Goal: Use online tool/utility: Utilize a website feature to perform a specific function

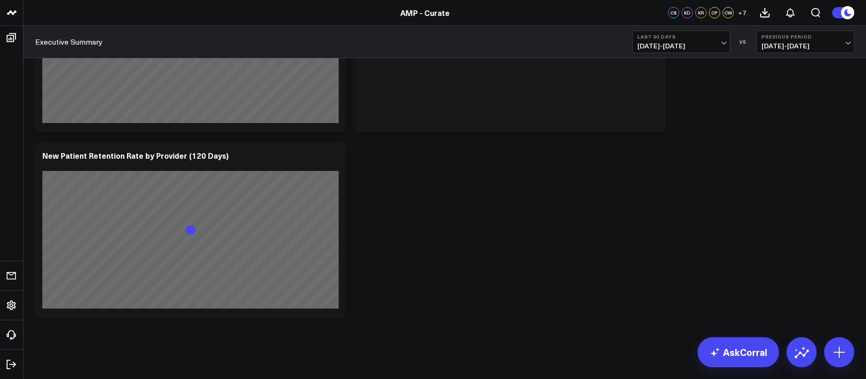
scroll to position [4677, 0]
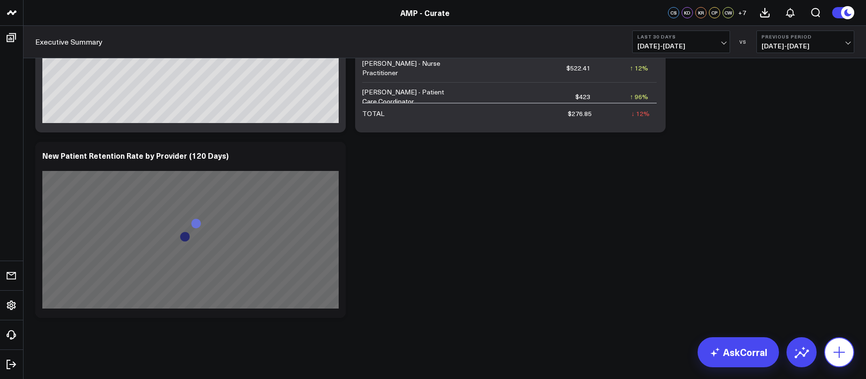
click at [622, 347] on icon at bounding box center [838, 352] width 11 height 11
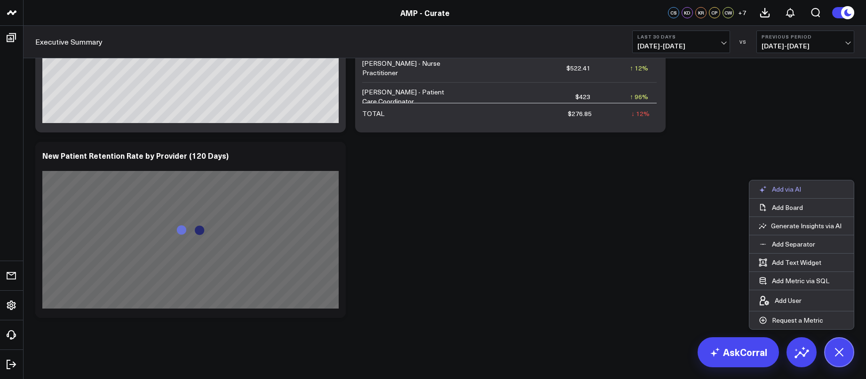
click at [622, 184] on button "Add via AI" at bounding box center [779, 190] width 61 height 18
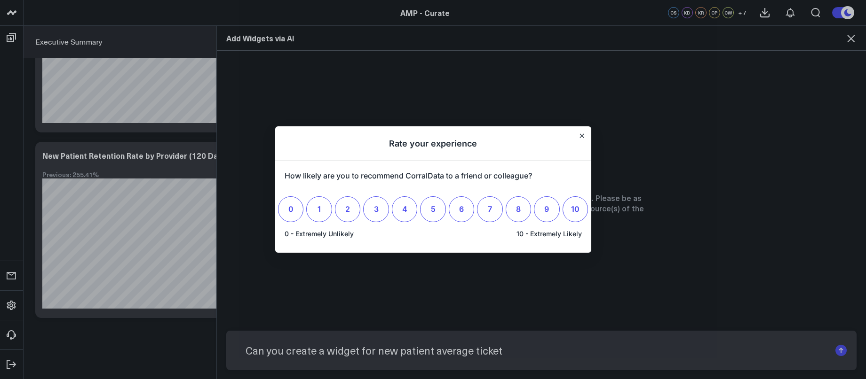
scroll to position [0, 0]
click at [579, 138] on icon "Close" at bounding box center [581, 136] width 5 height 5
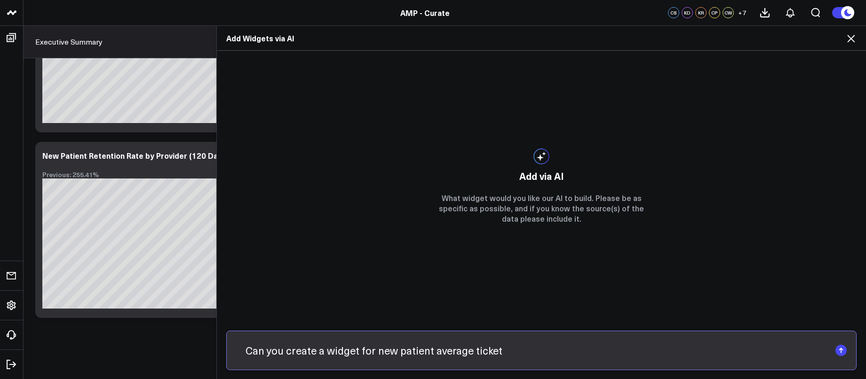
click at [531, 351] on input "Can you create a widget for new patient average ticket" at bounding box center [533, 351] width 594 height 24
type input "Can you create a widget for new patient average ticket at [GEOGRAPHIC_DATA] loc…"
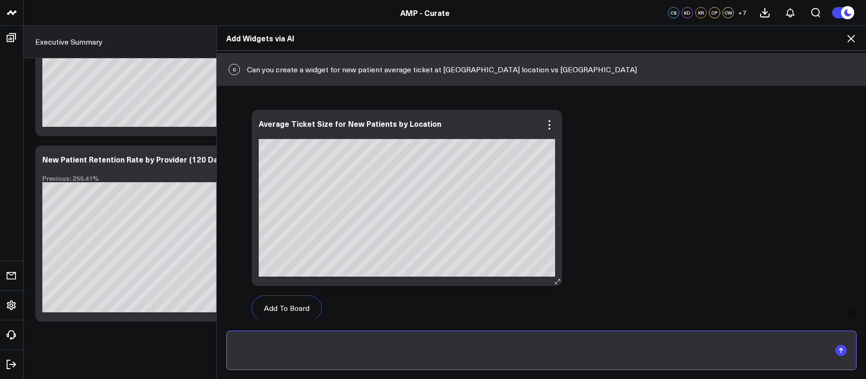
scroll to position [28, 0]
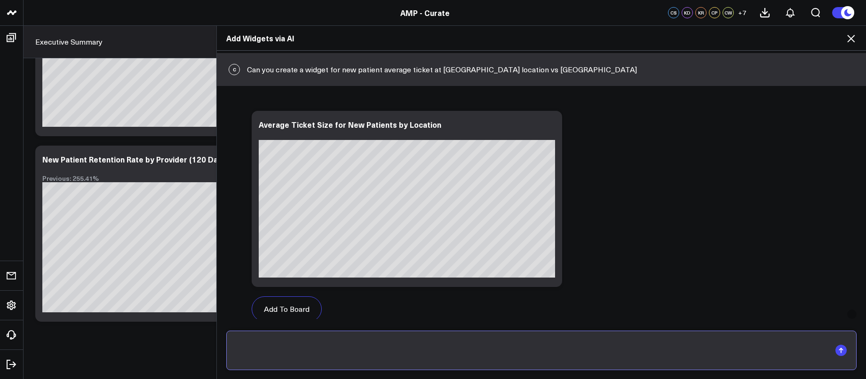
click at [370, 342] on input "text" at bounding box center [533, 351] width 594 height 24
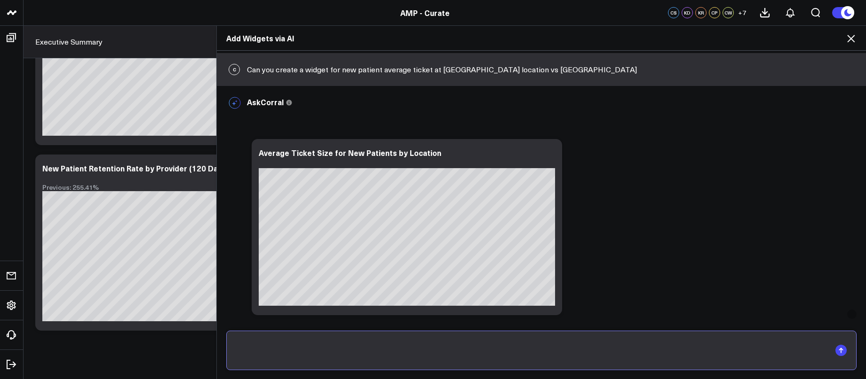
scroll to position [0, 0]
click at [484, 72] on div "C Can you create a widget for new patient average ticket at [GEOGRAPHIC_DATA] l…" at bounding box center [541, 69] width 649 height 33
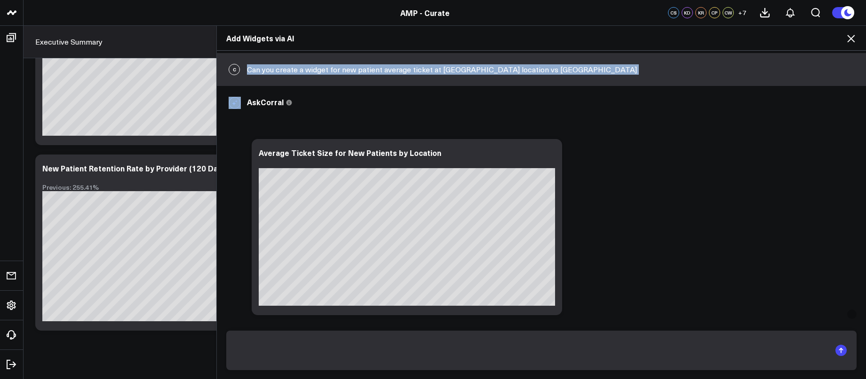
click at [484, 72] on div "C Can you create a widget for new patient average ticket at [GEOGRAPHIC_DATA] l…" at bounding box center [541, 69] width 649 height 33
copy div "Can you create a widget for new patient average ticket at [GEOGRAPHIC_DATA] loc…"
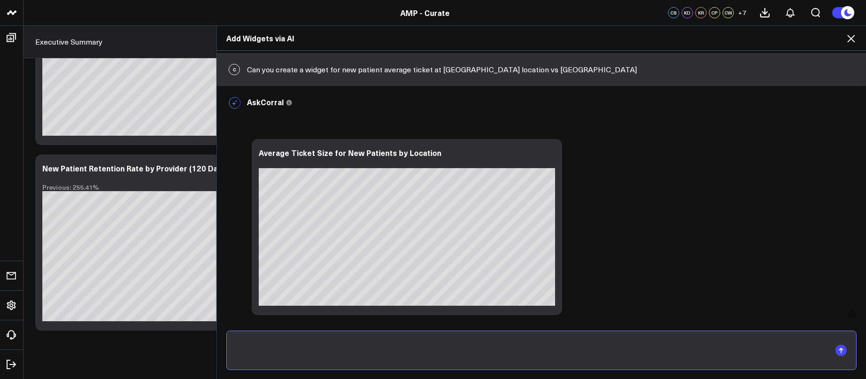
click at [397, 353] on input "text" at bounding box center [533, 351] width 594 height 24
paste input "Can you create a widget for new patient average ticket at [GEOGRAPHIC_DATA] loc…"
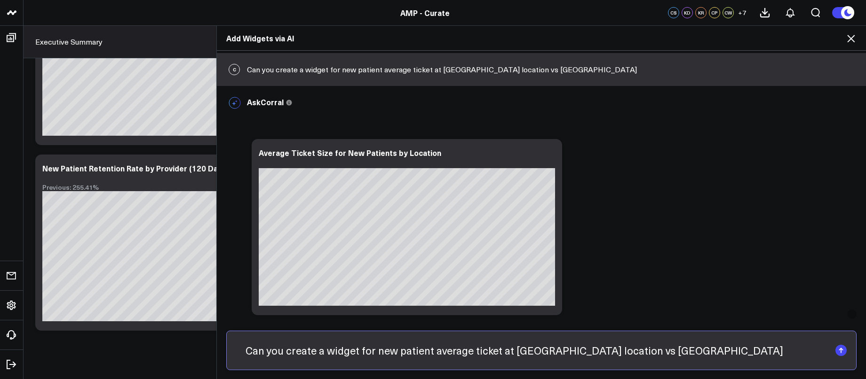
click at [622, 353] on input "Can you create a widget for new patient average ticket at [GEOGRAPHIC_DATA] loc…" at bounding box center [533, 351] width 594 height 24
type input "Can you create a widget for new patient average ticket at [GEOGRAPHIC_DATA] loc…"
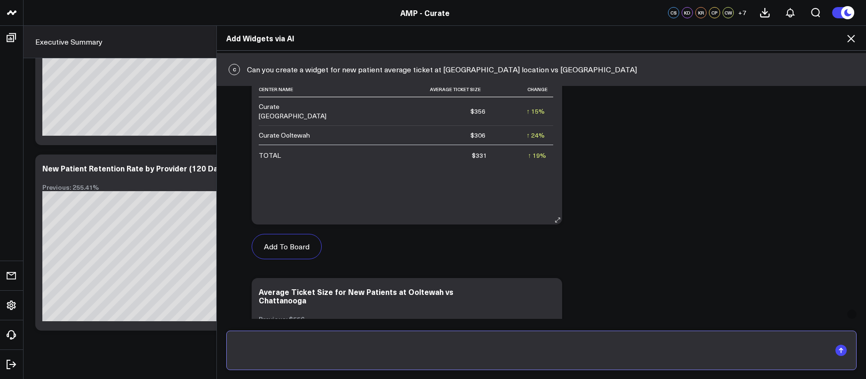
scroll to position [1105, 0]
click at [298, 253] on button "Add To Board" at bounding box center [287, 248] width 70 height 25
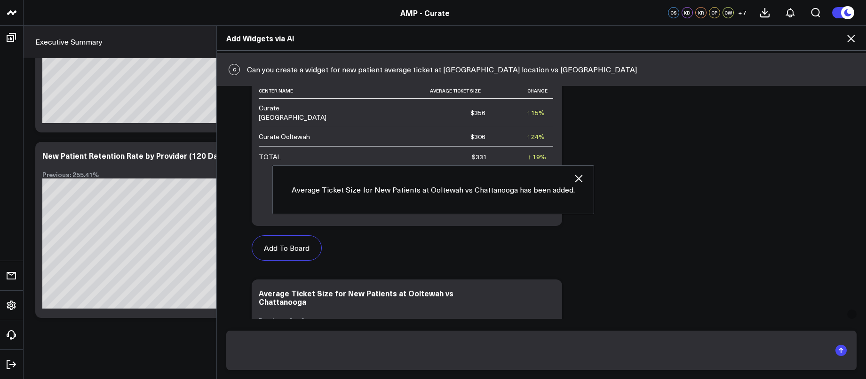
click at [622, 38] on use at bounding box center [851, 39] width 8 height 8
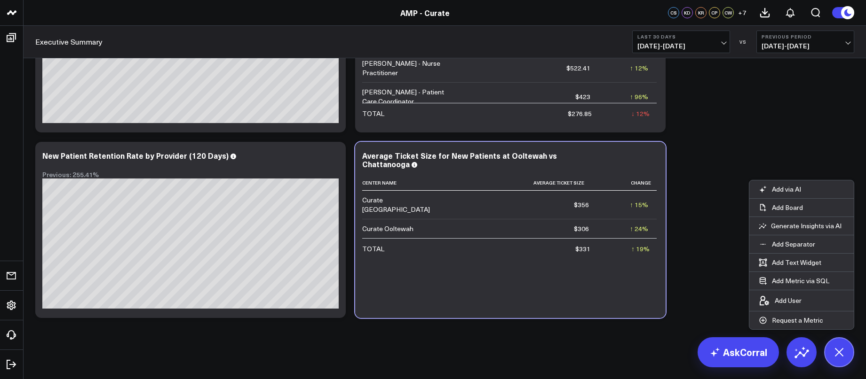
click at [622, 44] on span "[DATE] - [DATE]" at bounding box center [680, 46] width 87 height 8
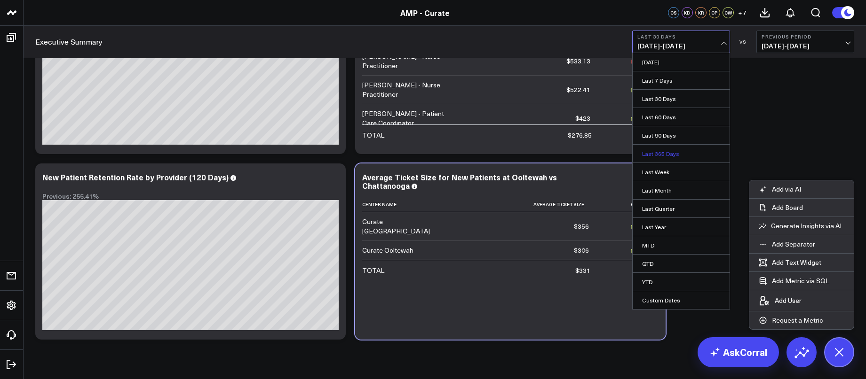
scroll to position [4648, 0]
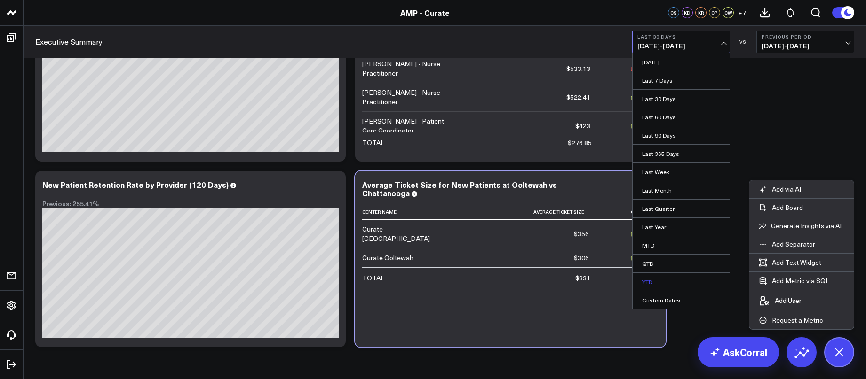
click at [622, 281] on link "YTD" at bounding box center [680, 282] width 97 height 18
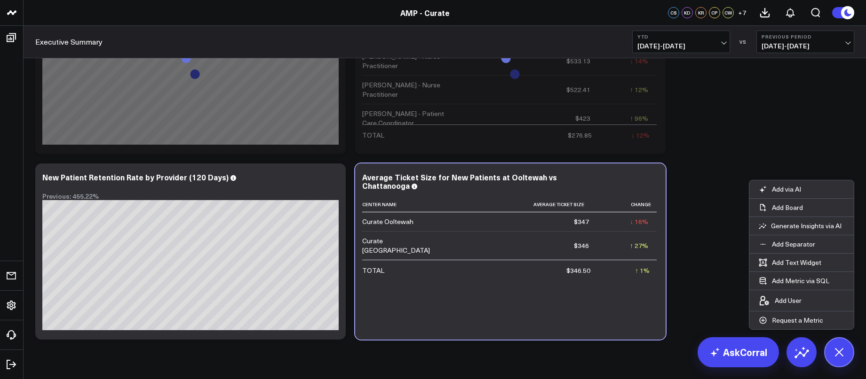
scroll to position [4665, 0]
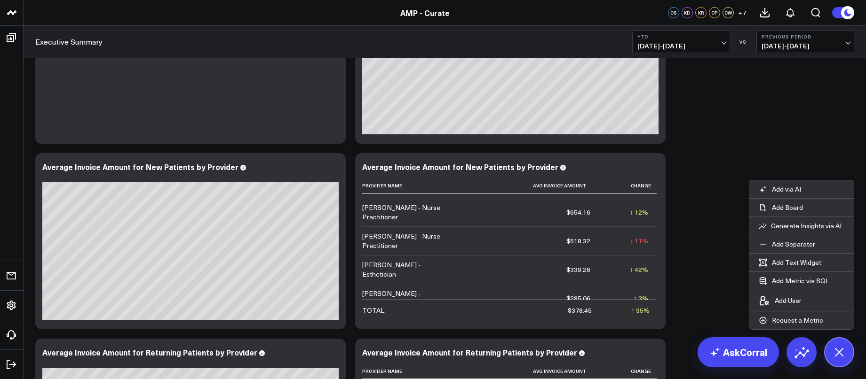
scroll to position [55, 0]
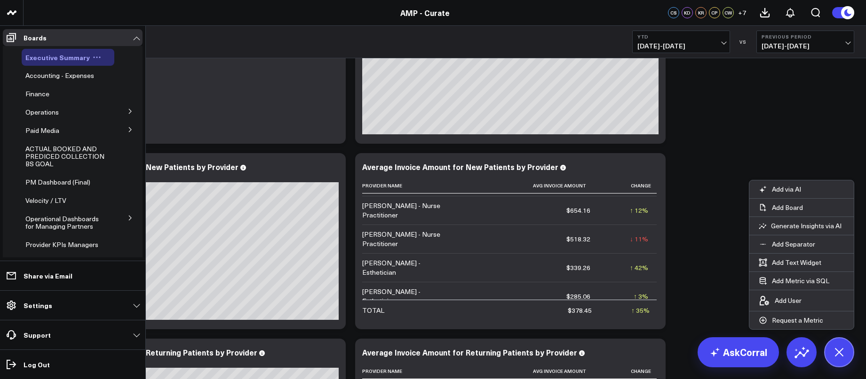
click at [49, 59] on span "Executive Summary" at bounding box center [57, 57] width 64 height 9
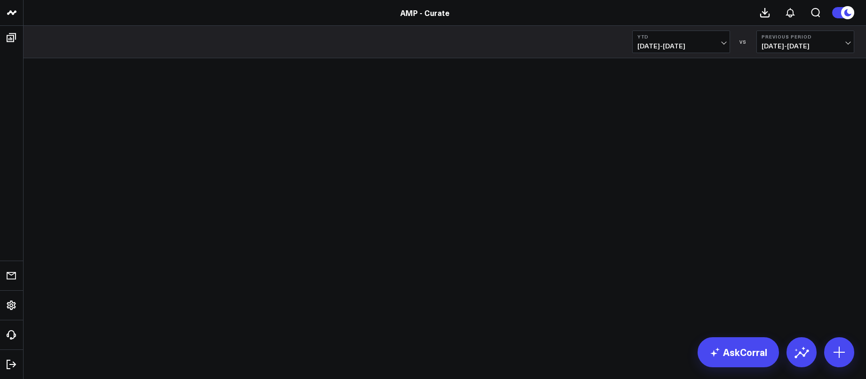
click at [663, 55] on div "YTD 01/01/25 - 08/12/25 VS Previous Period 05/22/24 - 12/31/24" at bounding box center [445, 42] width 842 height 32
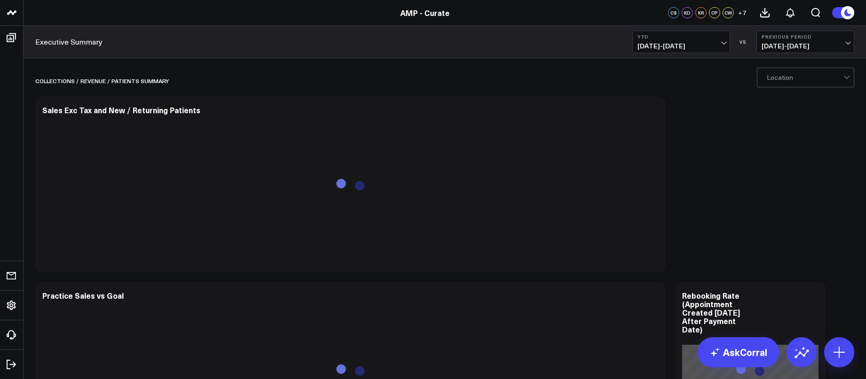
click at [662, 51] on button "YTD 01/01/25 - 08/12/25" at bounding box center [681, 42] width 98 height 23
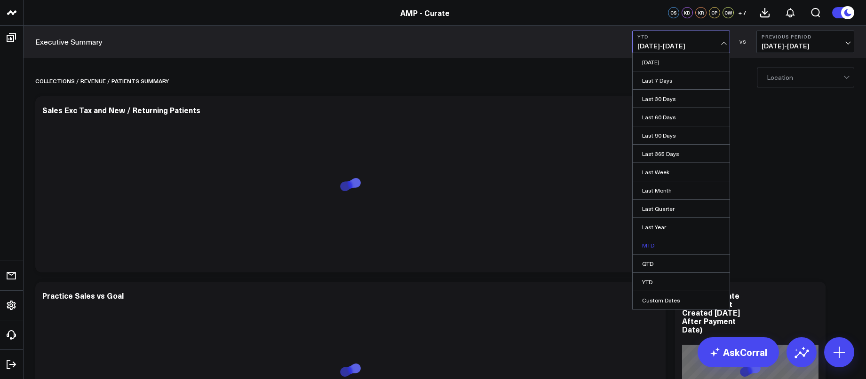
click at [649, 244] on link "MTD" at bounding box center [680, 246] width 97 height 18
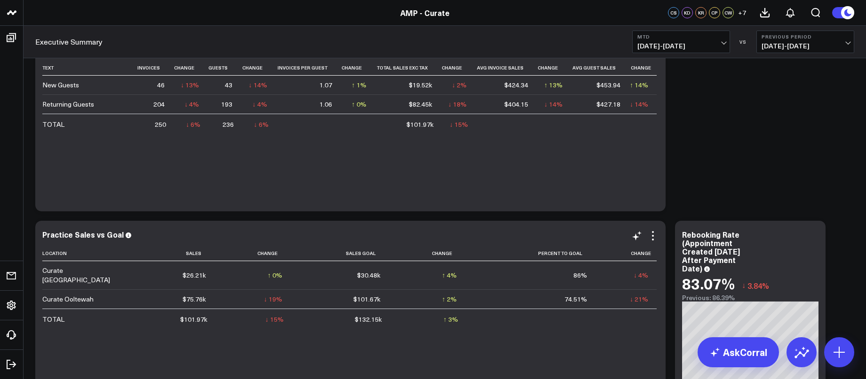
scroll to position [74, 0]
